Goal: Transaction & Acquisition: Register for event/course

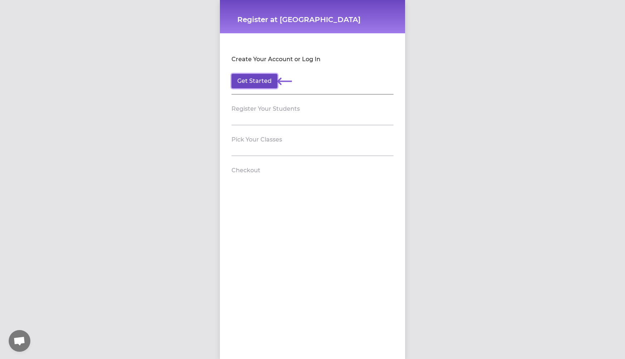
click at [263, 82] on button "Get Started" at bounding box center [254, 81] width 46 height 14
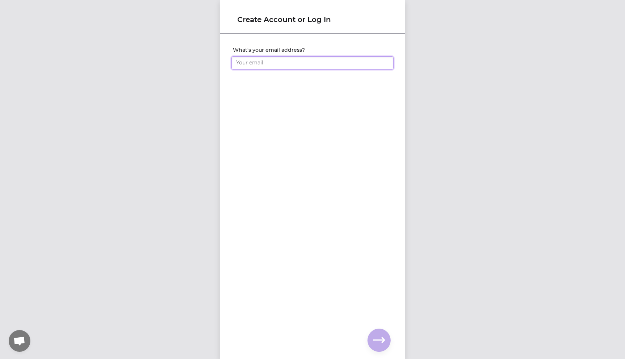
click at [253, 66] on input "What's your email address?" at bounding box center [312, 62] width 162 height 13
type input "[EMAIL_ADDRESS][DOMAIN_NAME]"
click at [379, 341] on icon "button" at bounding box center [379, 340] width 12 height 12
click at [241, 67] on input "What's your full name?" at bounding box center [312, 62] width 162 height 13
type input "[PERSON_NAME]"
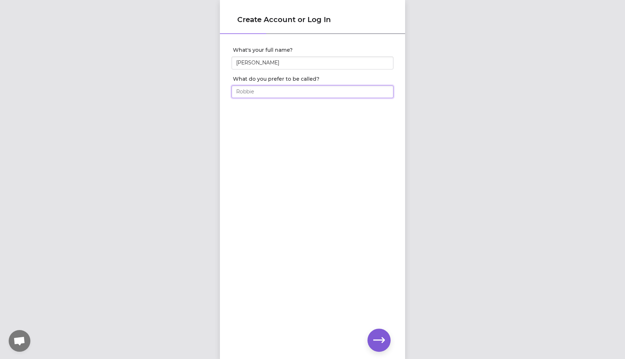
click at [246, 94] on input "What do you prefer to be called?" at bounding box center [312, 91] width 162 height 13
type input "Liliia"
click at [381, 341] on icon "button" at bounding box center [379, 340] width 12 height 12
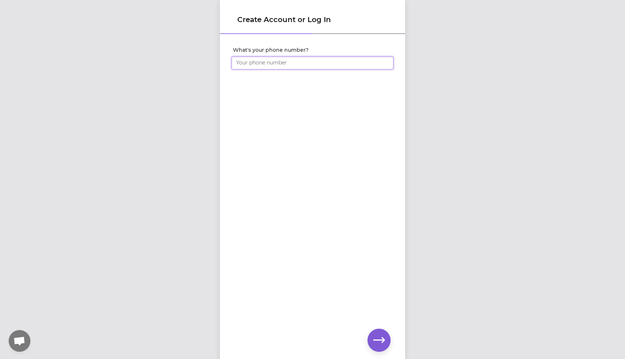
click at [242, 65] on input "What's your phone number?" at bounding box center [312, 62] width 162 height 13
type input "[PHONE_NUMBER]"
click at [381, 341] on icon "button" at bounding box center [379, 340] width 12 height 12
click at [383, 341] on icon "button" at bounding box center [379, 339] width 12 height 5
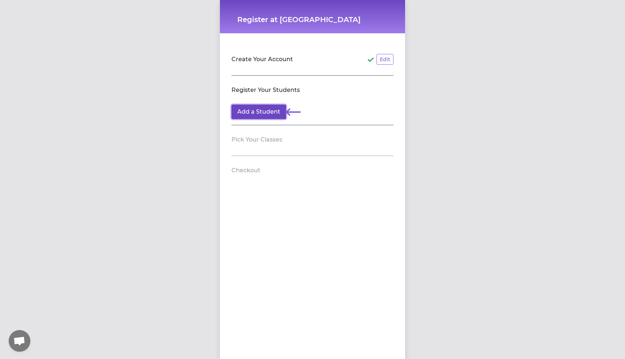
click at [273, 113] on button "Add a Student" at bounding box center [258, 112] width 55 height 14
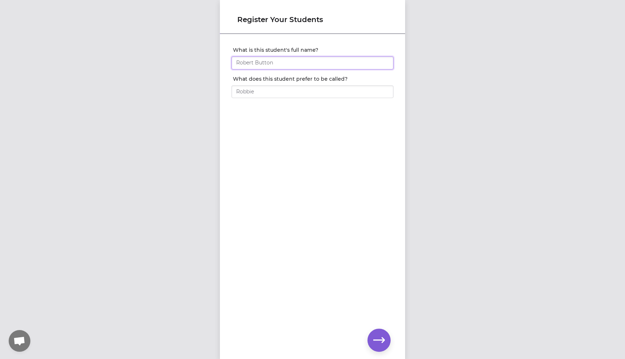
click at [250, 60] on input "What is this student's full name?" at bounding box center [312, 62] width 162 height 13
type input "[PERSON_NAME]"
click at [252, 91] on input "What does this student prefer to be called?" at bounding box center [312, 91] width 162 height 13
type input "Sofiia"
click at [379, 342] on icon "button" at bounding box center [379, 340] width 12 height 12
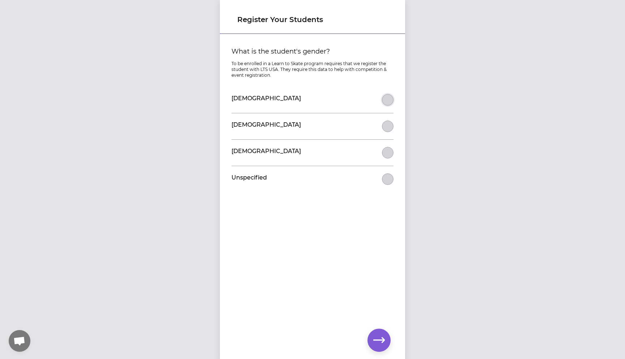
click at [387, 98] on button "What is the student's gender?" at bounding box center [388, 100] width 12 height 12
click at [381, 341] on icon "button" at bounding box center [379, 340] width 12 height 12
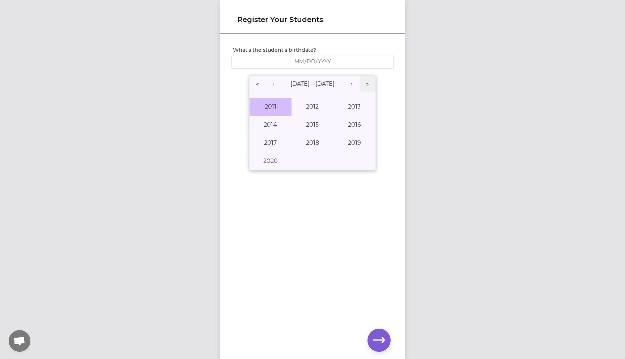
click at [273, 109] on button "2011" at bounding box center [271, 107] width 42 height 18
click at [273, 160] on abbr "October" at bounding box center [271, 160] width 24 height 7
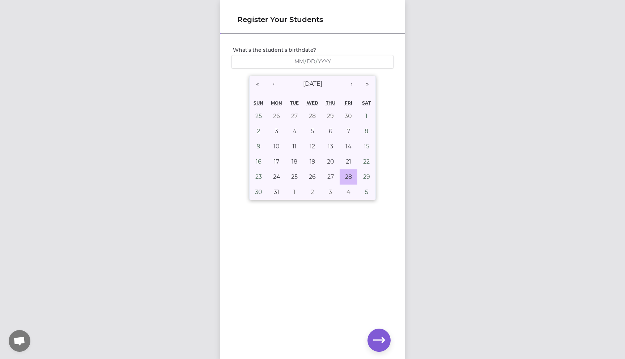
click at [348, 175] on abbr "28" at bounding box center [348, 176] width 7 height 7
type input "[DATE]"
type input "10"
type input "28"
type input "2011"
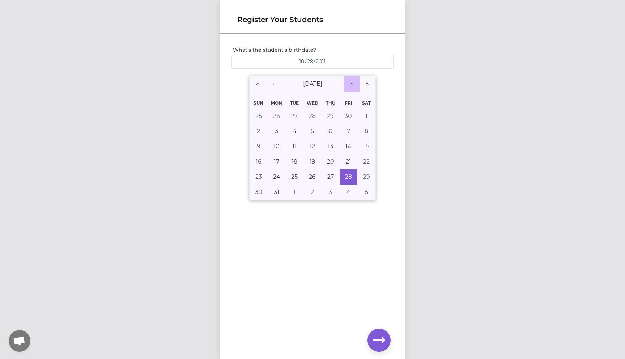
click at [354, 86] on button "›" at bounding box center [352, 84] width 16 height 16
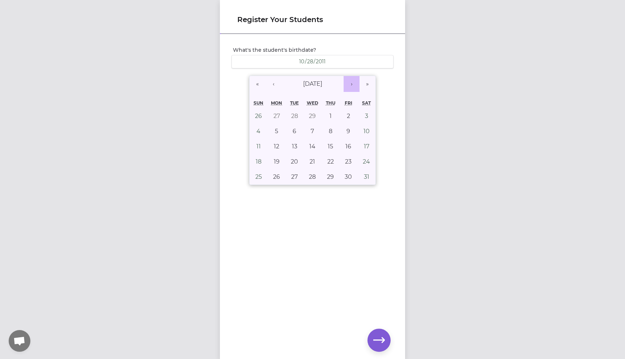
click at [354, 86] on button "›" at bounding box center [352, 84] width 16 height 16
click at [370, 86] on button "»" at bounding box center [367, 84] width 16 height 16
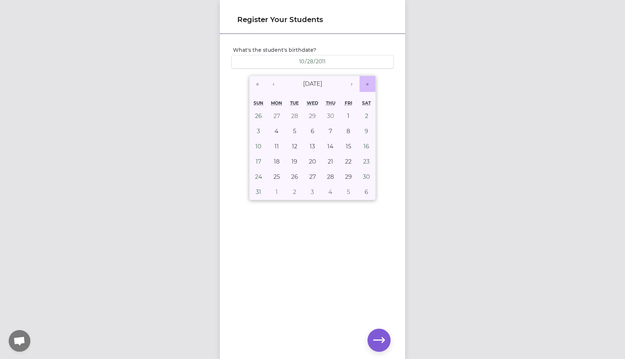
click at [370, 86] on button "»" at bounding box center [367, 84] width 16 height 16
click at [276, 81] on button "‹" at bounding box center [273, 84] width 16 height 16
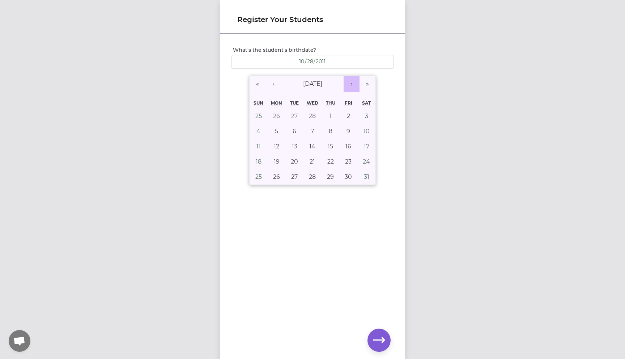
click at [354, 85] on button "›" at bounding box center [352, 84] width 16 height 16
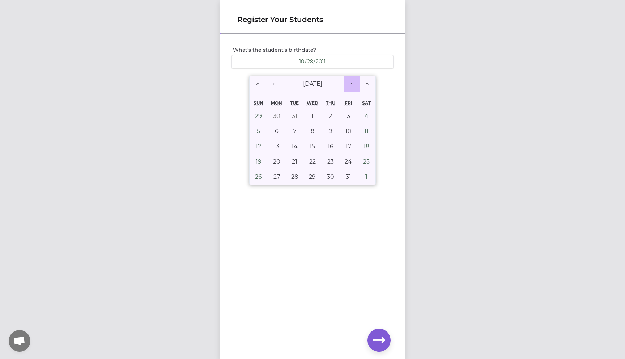
click at [354, 85] on button "›" at bounding box center [352, 84] width 16 height 16
click at [259, 175] on abbr "28" at bounding box center [258, 176] width 7 height 7
type input "[DATE]"
type input "2018"
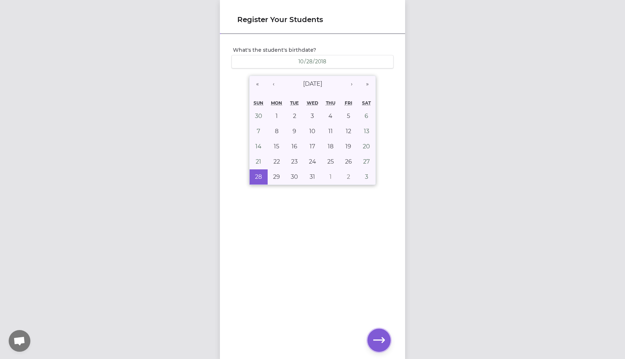
click at [379, 337] on icon "button" at bounding box center [379, 340] width 12 height 12
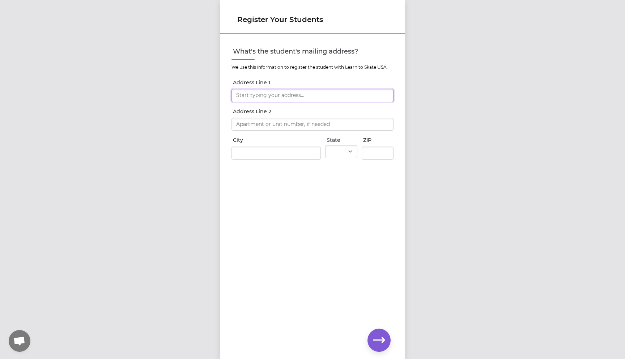
click at [282, 94] on input "Address Line 1" at bounding box center [312, 95] width 162 height 13
type input "[STREET_ADDRESS]"
type input "[GEOGRAPHIC_DATA]"
select select "NY"
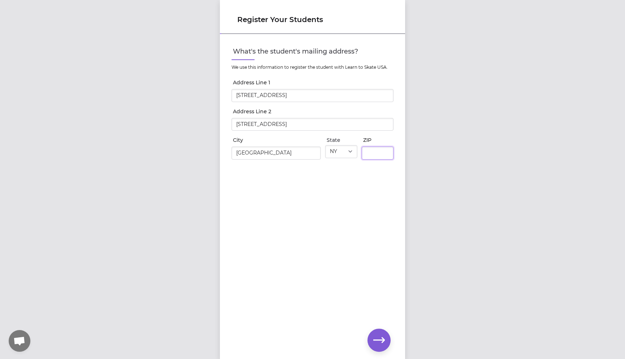
type input "13790"
click at [379, 337] on icon "button" at bounding box center [379, 340] width 12 height 12
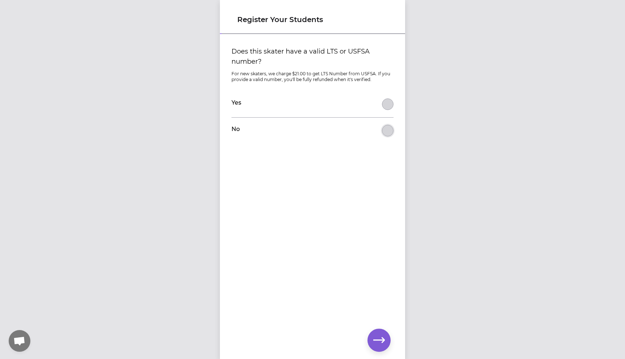
click at [384, 133] on button "Does this skater have a valid LTS or USFSA number?" at bounding box center [388, 131] width 12 height 12
click at [383, 342] on icon "button" at bounding box center [379, 340] width 12 height 12
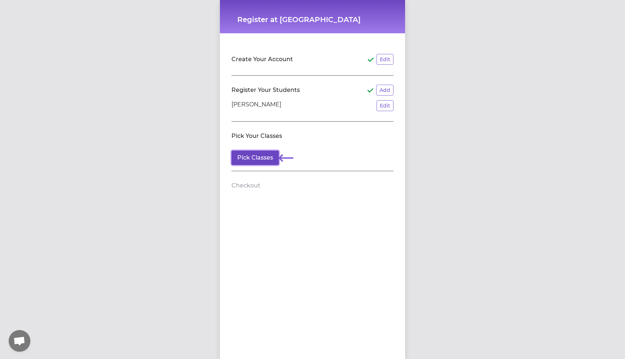
click at [253, 156] on button "Pick Classes" at bounding box center [254, 157] width 47 height 14
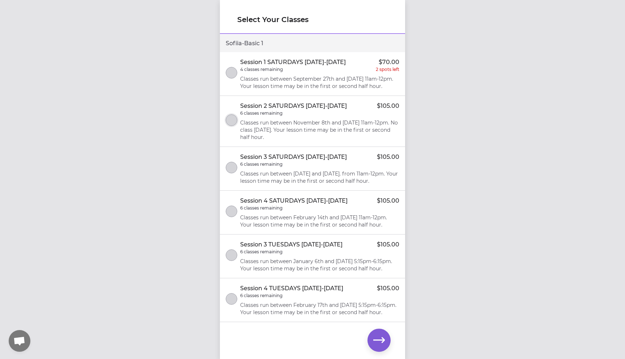
click at [237, 126] on button "select class" at bounding box center [232, 120] width 12 height 12
click at [233, 173] on button "select class" at bounding box center [232, 168] width 12 height 12
click at [232, 207] on button "select class" at bounding box center [232, 211] width 12 height 12
click at [380, 340] on icon "button" at bounding box center [379, 339] width 12 height 5
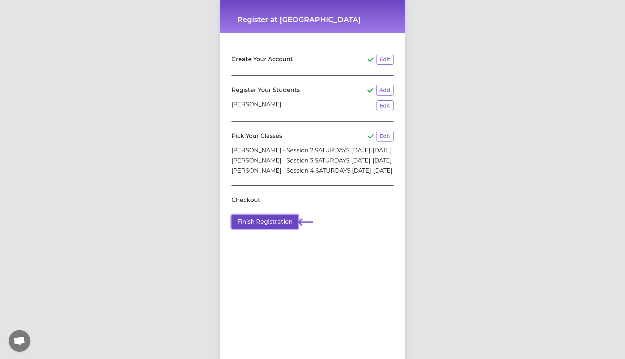
click at [268, 221] on button "Finish Registration" at bounding box center [264, 221] width 67 height 14
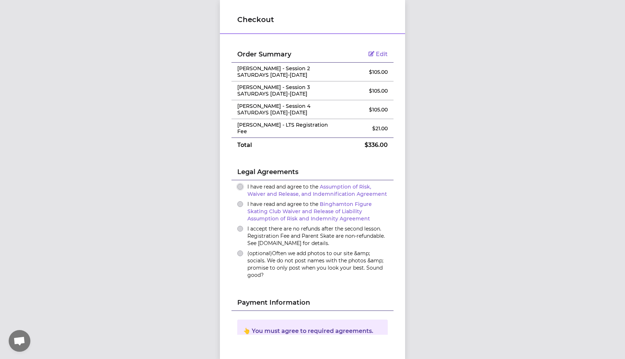
click at [241, 184] on button "I have read and agree to the Assumption of Risk, Waiver and Release, and Indemn…" at bounding box center [240, 187] width 6 height 6
click at [241, 201] on button "I have read and agree to the Binghamton Figure Skating Club Waiver and Release …" at bounding box center [240, 204] width 6 height 6
click at [242, 226] on div "I accept there are no refunds after the second lesson. Registration Fee and Par…" at bounding box center [312, 236] width 150 height 22
click at [242, 226] on button "I accept there are no refunds after the second lesson. Registration Fee and Par…" at bounding box center [240, 229] width 6 height 6
click at [241, 250] on button "(optional) Often we add photos to our site &amp; socials. We do not post names …" at bounding box center [240, 253] width 6 height 6
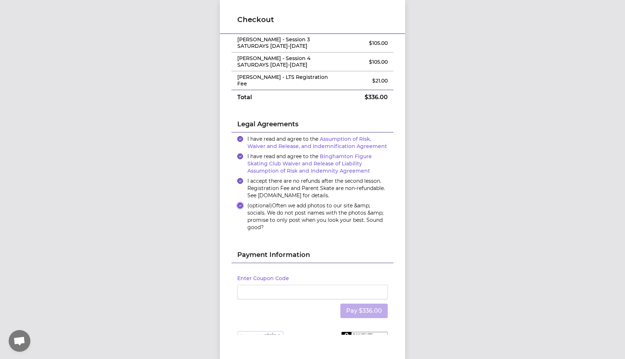
scroll to position [55, 0]
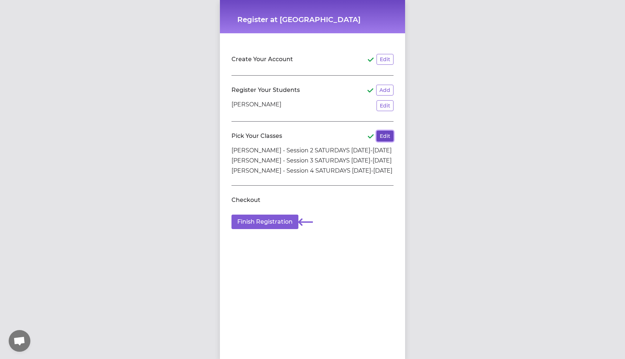
click at [387, 137] on button "Edit" at bounding box center [384, 136] width 17 height 11
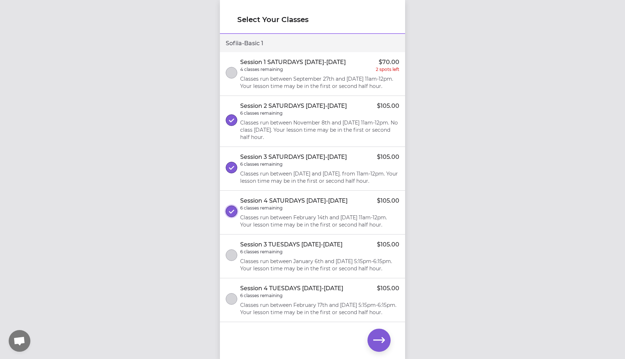
click at [229, 214] on icon "select class" at bounding box center [231, 211] width 5 height 5
click at [384, 343] on icon "button" at bounding box center [379, 340] width 12 height 12
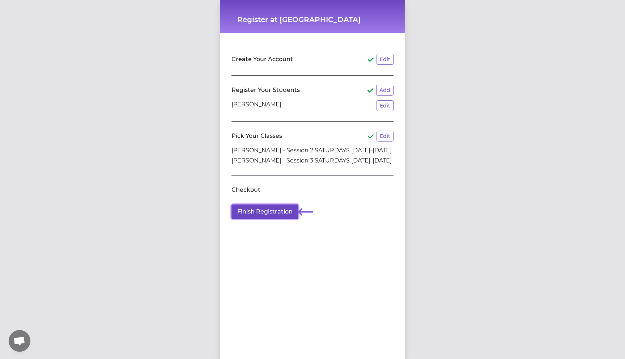
click at [269, 216] on button "Finish Registration" at bounding box center [264, 211] width 67 height 14
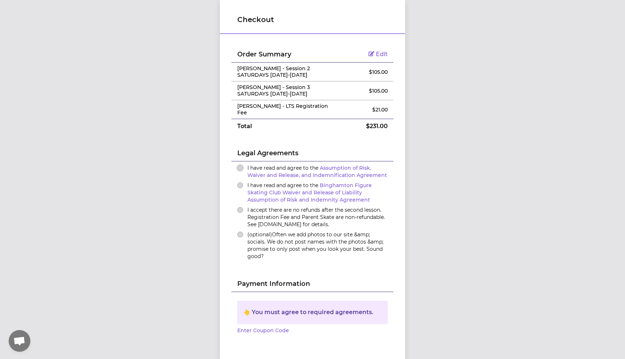
click at [239, 165] on button "I have read and agree to the Assumption of Risk, Waiver and Release, and Indemn…" at bounding box center [240, 168] width 6 height 6
click at [241, 182] on button "I have read and agree to the Binghamton Figure Skating Club Waiver and Release …" at bounding box center [240, 185] width 6 height 6
click at [238, 207] on button "I accept there are no refunds after the second lesson. Registration Fee and Par…" at bounding box center [240, 210] width 6 height 6
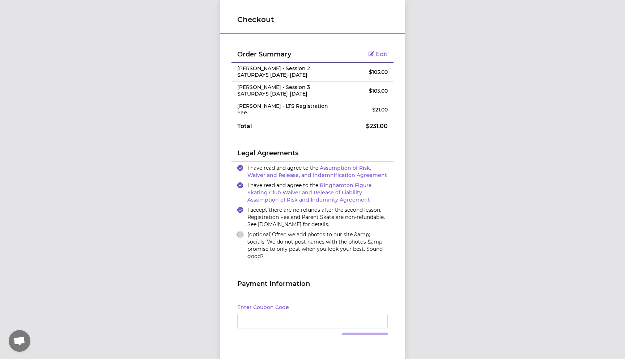
click at [241, 231] on button "(optional) Often we add photos to our site &amp; socials. We do not post names …" at bounding box center [240, 234] width 6 height 6
click at [291, 319] on div at bounding box center [312, 321] width 150 height 14
click at [333, 330] on div "Pay $231.00" at bounding box center [312, 339] width 150 height 23
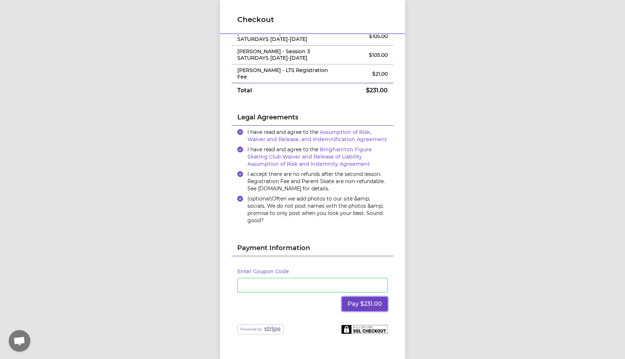
click at [367, 298] on button "Pay $231.00" at bounding box center [365, 304] width 46 height 14
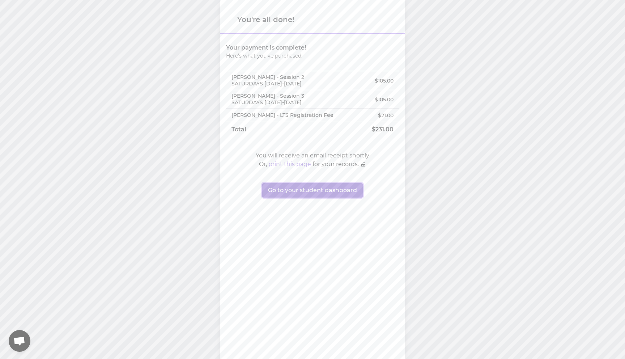
click at [342, 188] on button "Go to your student dashboard" at bounding box center [312, 190] width 101 height 14
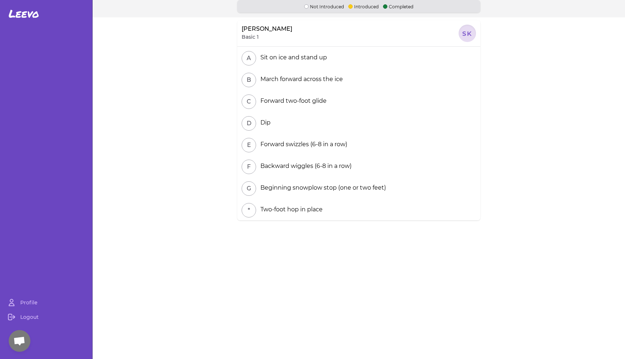
click at [466, 35] on div at bounding box center [467, 33] width 17 height 17
